Goal: Information Seeking & Learning: Learn about a topic

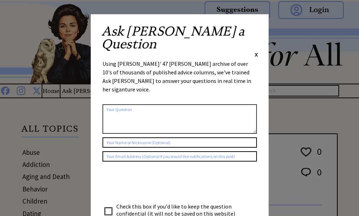
click at [256, 51] on span "X" at bounding box center [256, 54] width 3 height 7
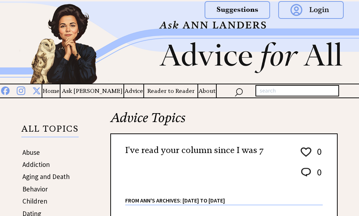
click at [60, 92] on h4 "Home" at bounding box center [50, 91] width 17 height 9
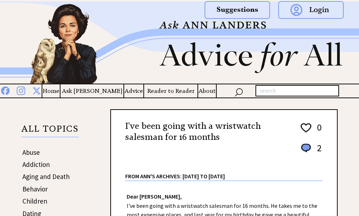
click at [168, 90] on h4 "Reader to Reader" at bounding box center [170, 91] width 53 height 9
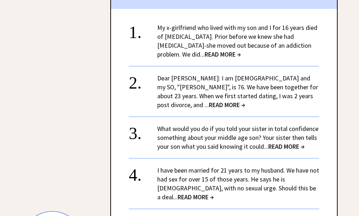
scroll to position [474, 0]
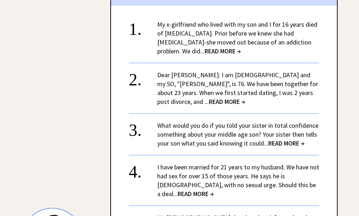
click at [241, 55] on span "READ MORE →" at bounding box center [223, 51] width 36 height 8
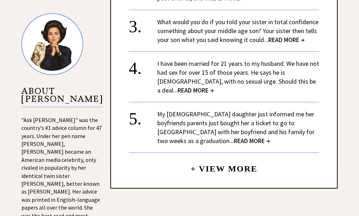
scroll to position [675, 0]
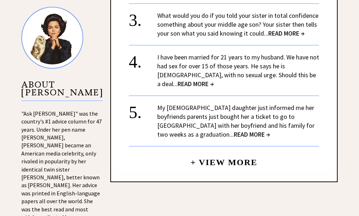
click at [234, 139] on span "READ MORE →" at bounding box center [252, 134] width 36 height 8
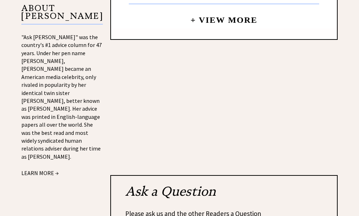
scroll to position [757, 0]
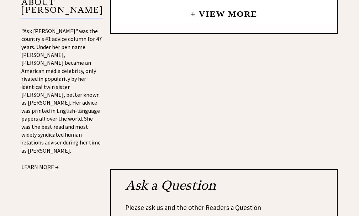
click at [32, 164] on link "LEARN MORE →" at bounding box center [39, 167] width 37 height 7
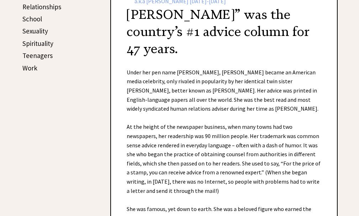
scroll to position [376, 0]
